Goal: Information Seeking & Learning: Understand process/instructions

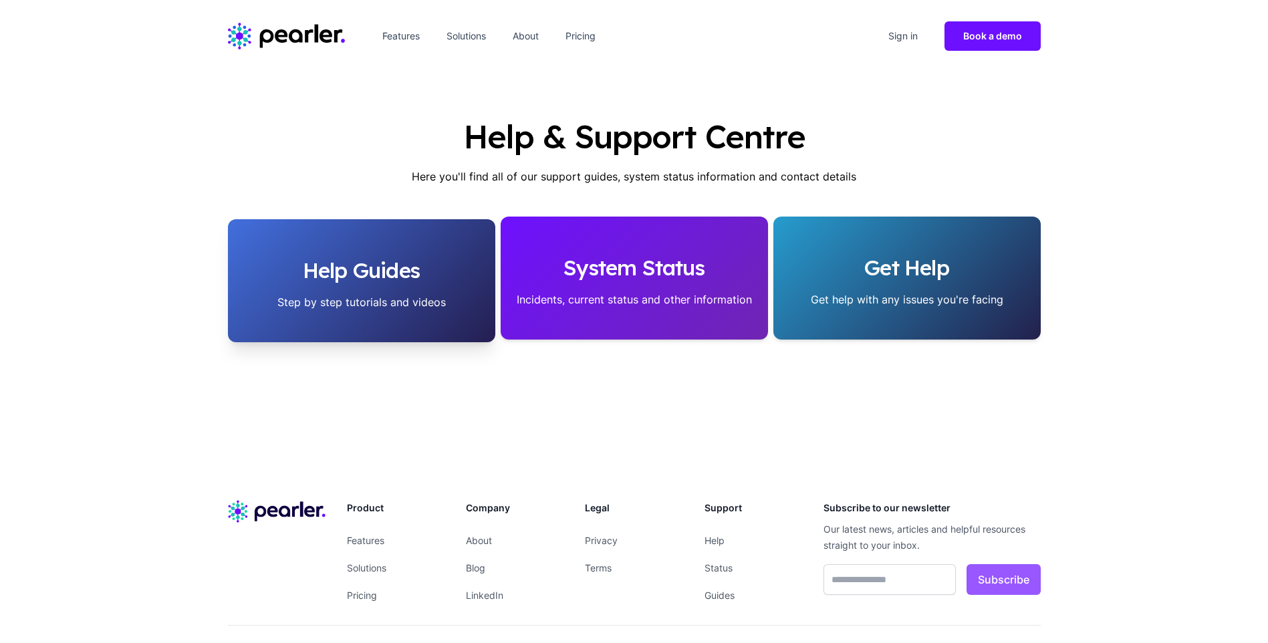
click at [339, 280] on h2 "Help Guides" at bounding box center [362, 270] width 246 height 27
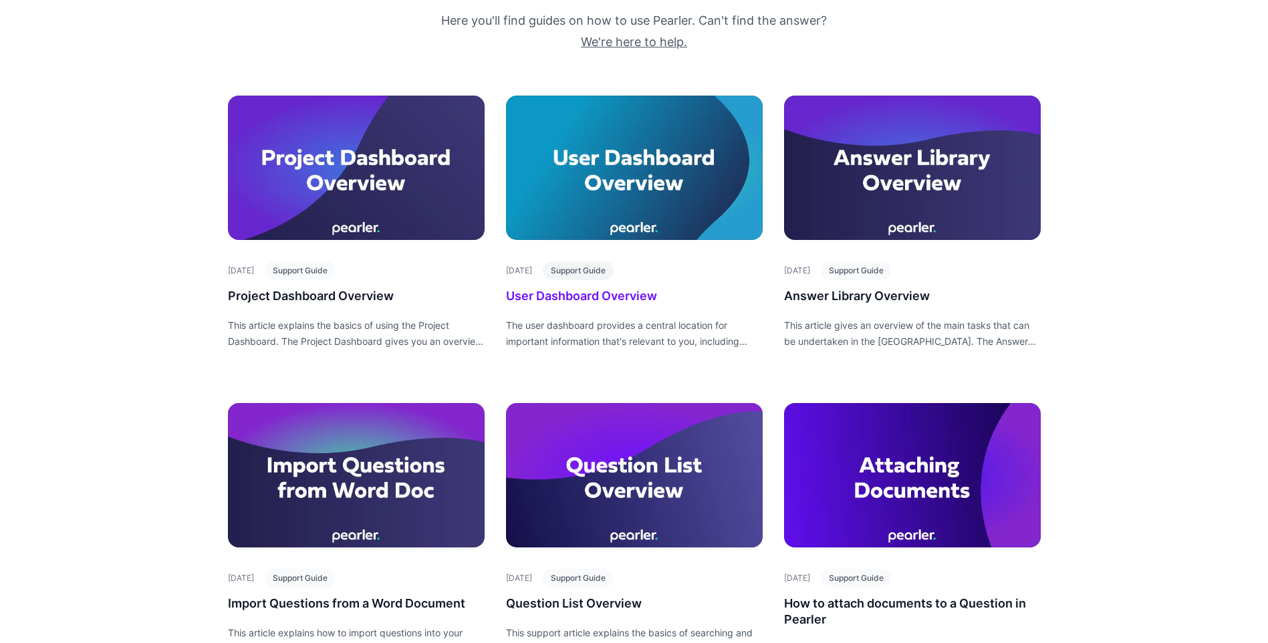
scroll to position [200, 0]
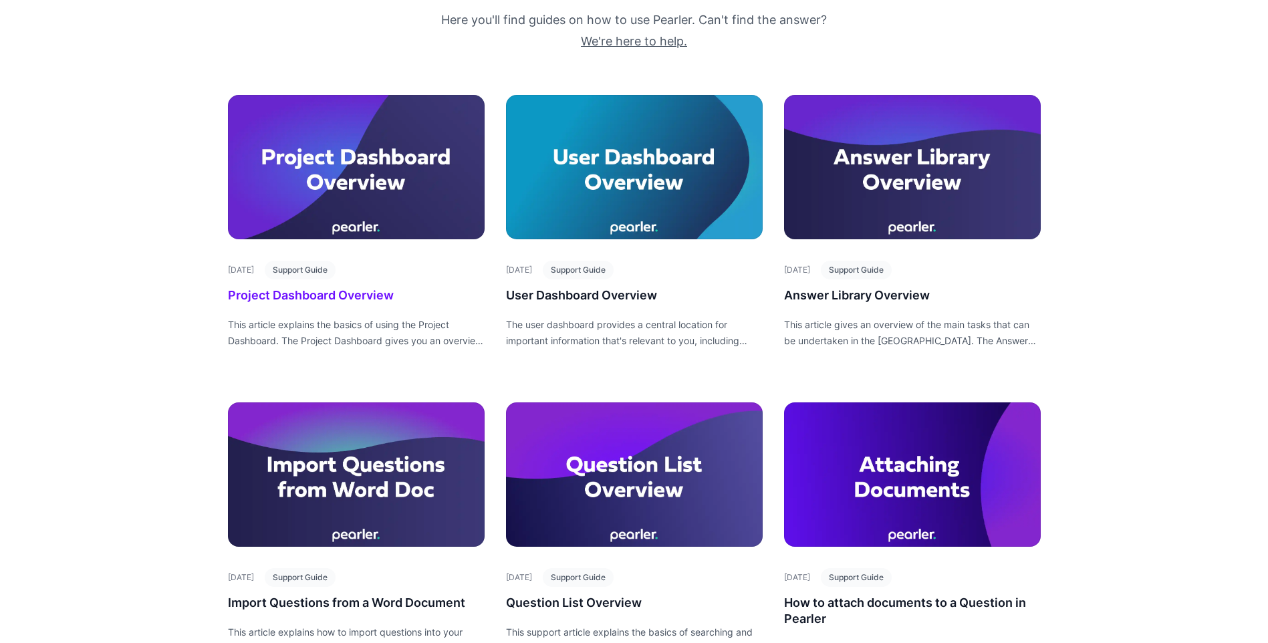
click at [318, 209] on div at bounding box center [356, 167] width 257 height 144
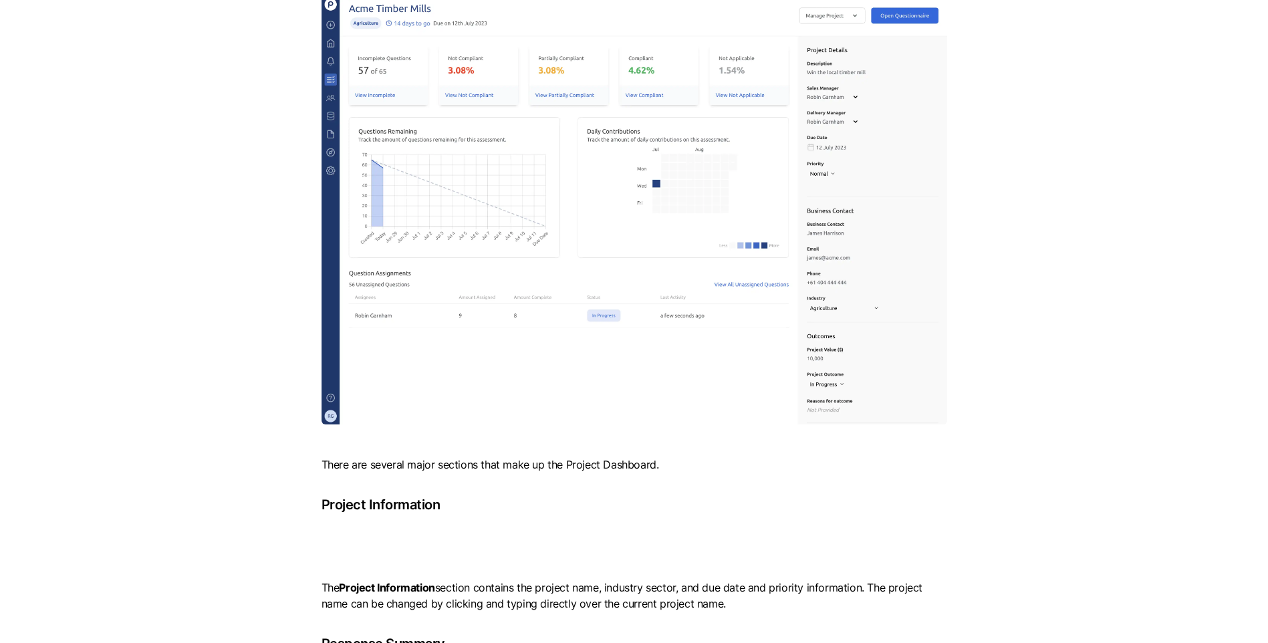
scroll to position [601, 0]
